Goal: Complete application form

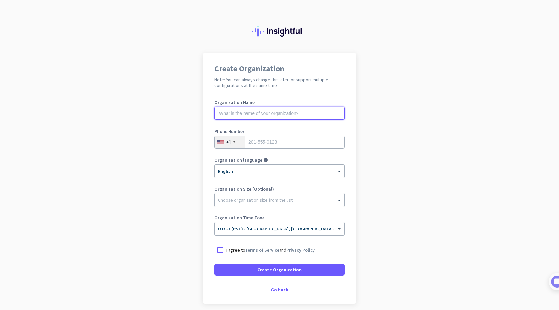
click at [293, 111] on input "text" at bounding box center [279, 113] width 130 height 13
type input "Mercor"
click at [281, 139] on input "tel" at bounding box center [279, 141] width 130 height 13
type input "6196094785"
click at [221, 250] on div at bounding box center [220, 250] width 12 height 12
